Goal: Task Accomplishment & Management: Use online tool/utility

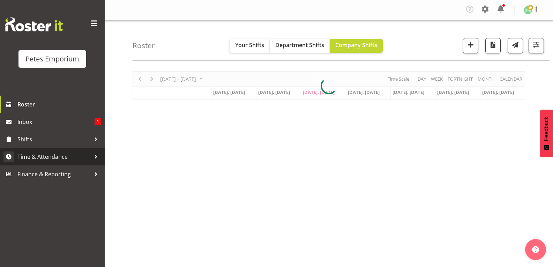
click at [62, 161] on span "Time & Attendance" at bounding box center [53, 156] width 73 height 10
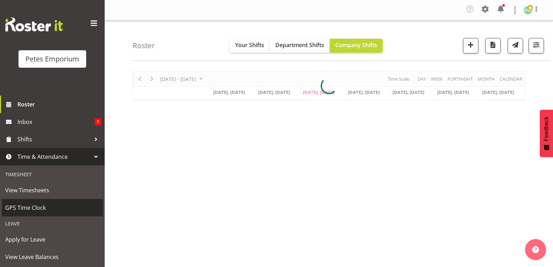
click at [42, 209] on span "GPS Time Clock" at bounding box center [52, 207] width 94 height 10
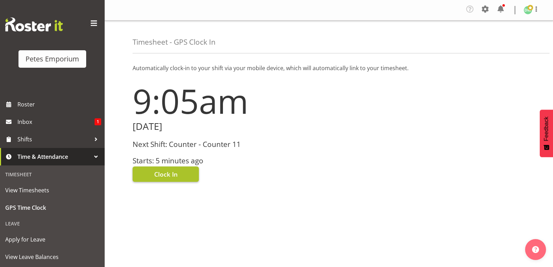
click at [174, 172] on span "Clock In" at bounding box center [165, 173] width 23 height 9
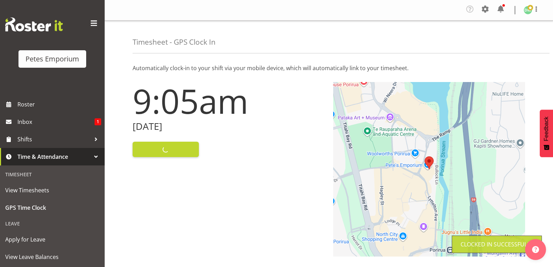
click at [526, 10] on img at bounding box center [527, 10] width 8 height 8
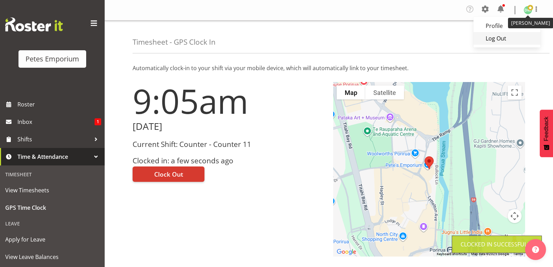
click at [502, 36] on link "Log Out" at bounding box center [506, 38] width 67 height 13
